Goal: Information Seeking & Learning: Learn about a topic

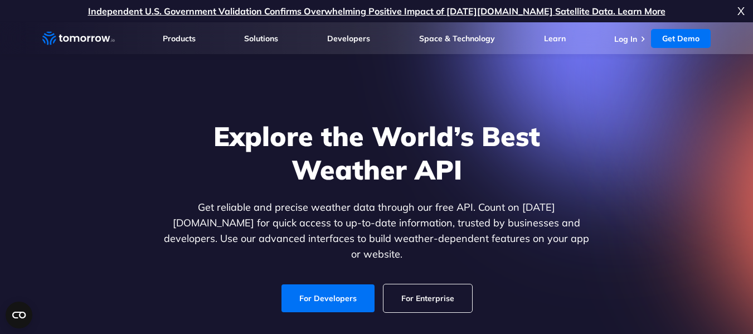
scroll to position [110, 0]
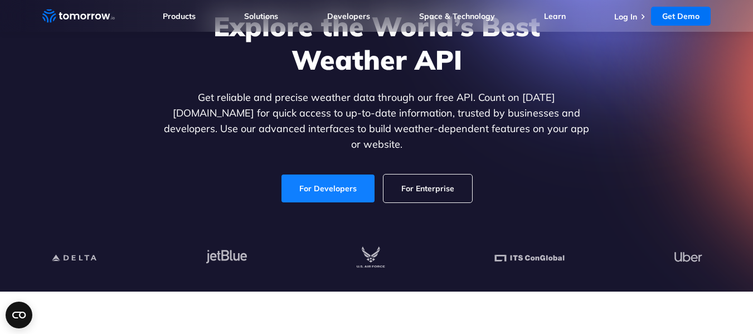
click at [332, 174] on link "For Developers" at bounding box center [327, 188] width 93 height 28
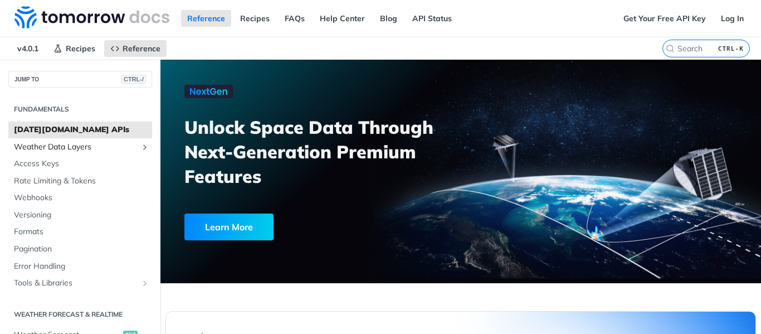
click at [118, 144] on span "Weather Data Layers" at bounding box center [76, 147] width 124 height 11
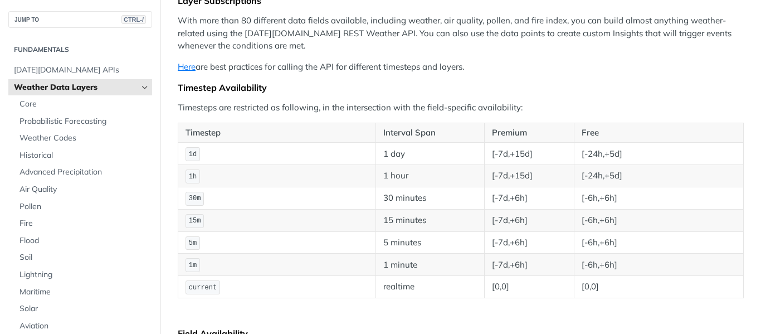
scroll to position [137, 0]
